Goal: Navigation & Orientation: Find specific page/section

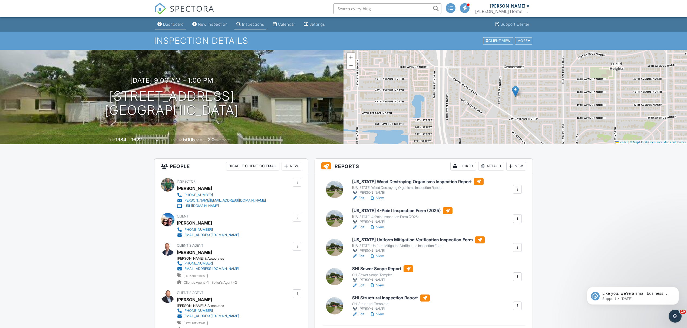
click at [172, 22] on div "Dashboard" at bounding box center [173, 24] width 21 height 5
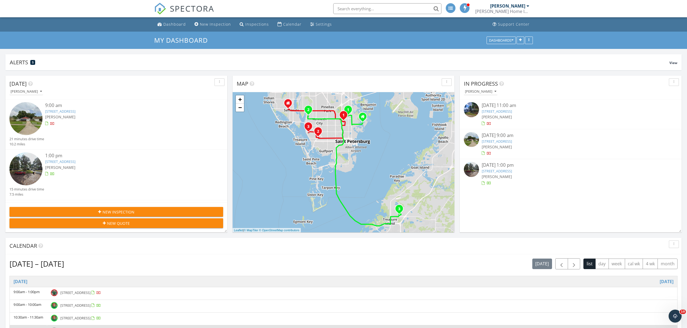
click at [142, 168] on div "[PERSON_NAME]" at bounding box center [125, 168] width 160 height 6
